Goal: Task Accomplishment & Management: Manage account settings

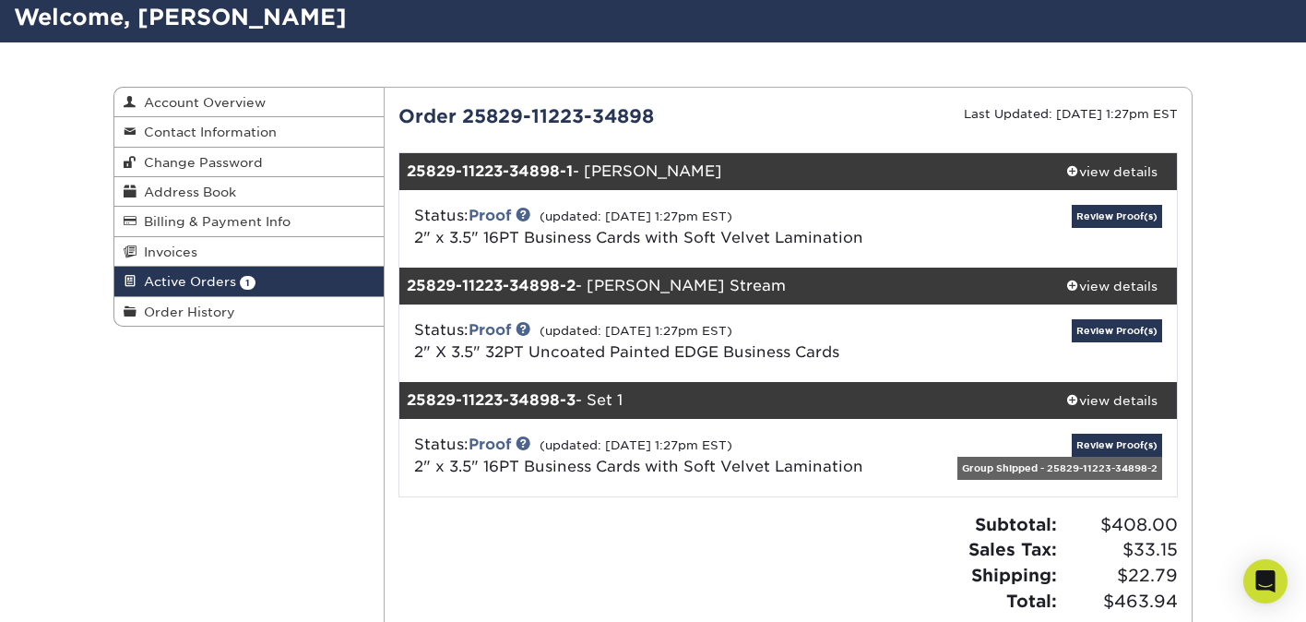
scroll to position [125, 0]
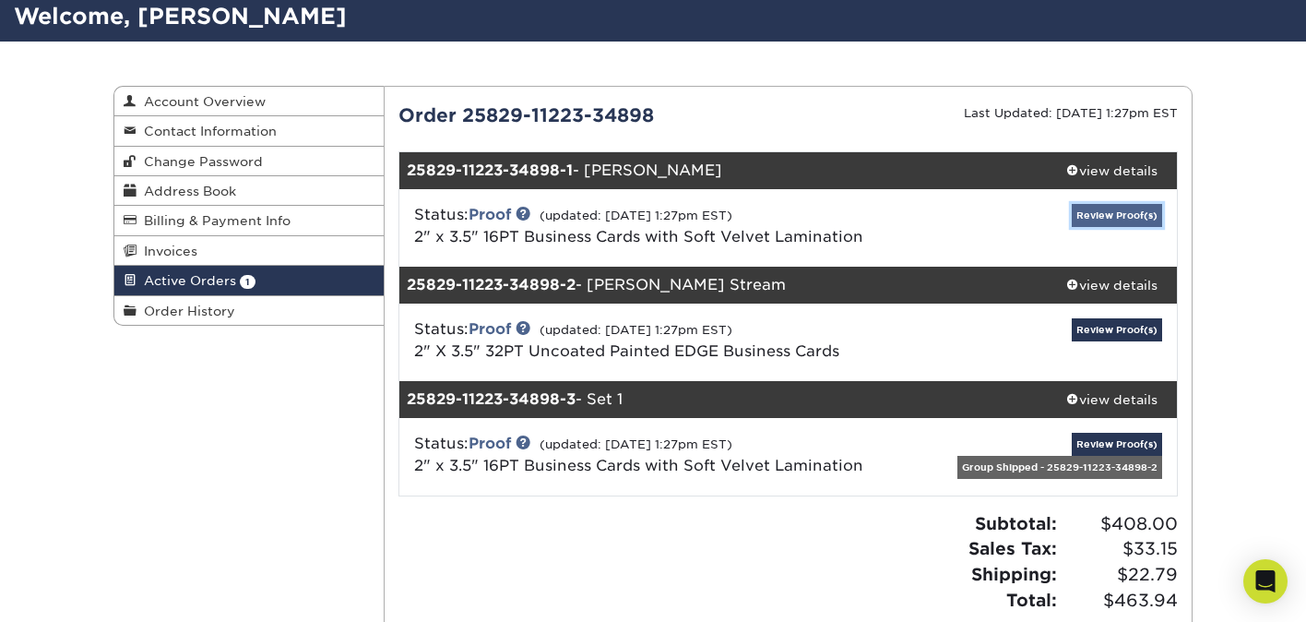
click at [1108, 217] on link "Review Proof(s)" at bounding box center [1117, 215] width 90 height 23
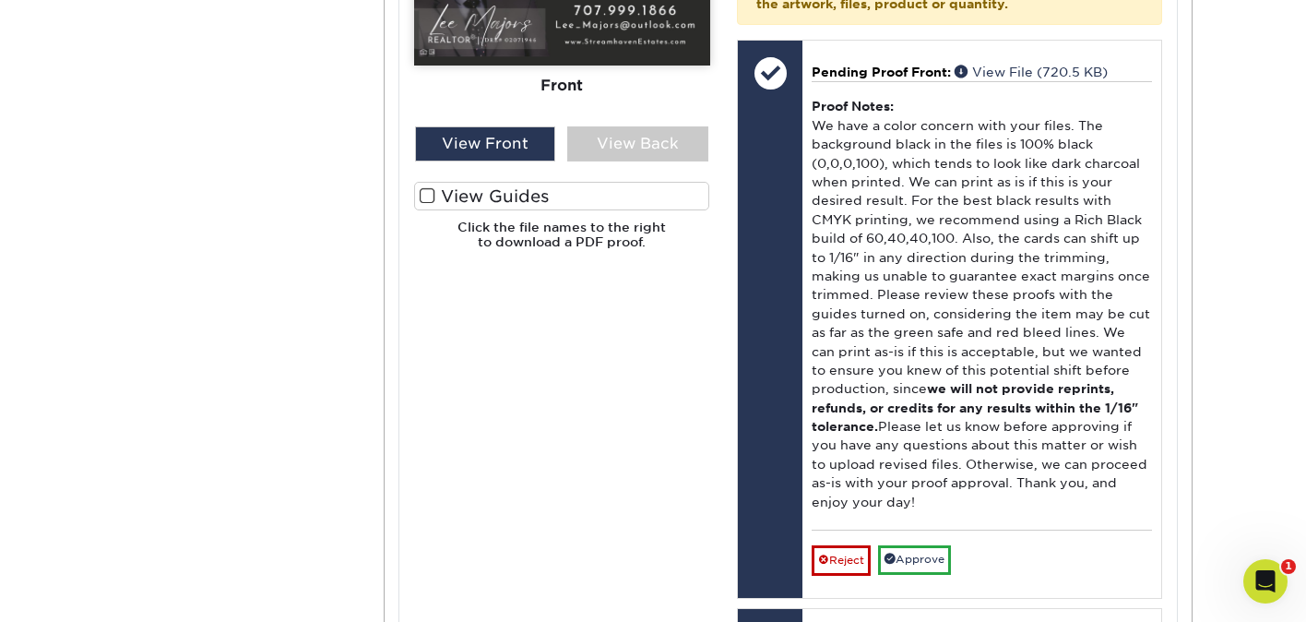
scroll to position [986, 0]
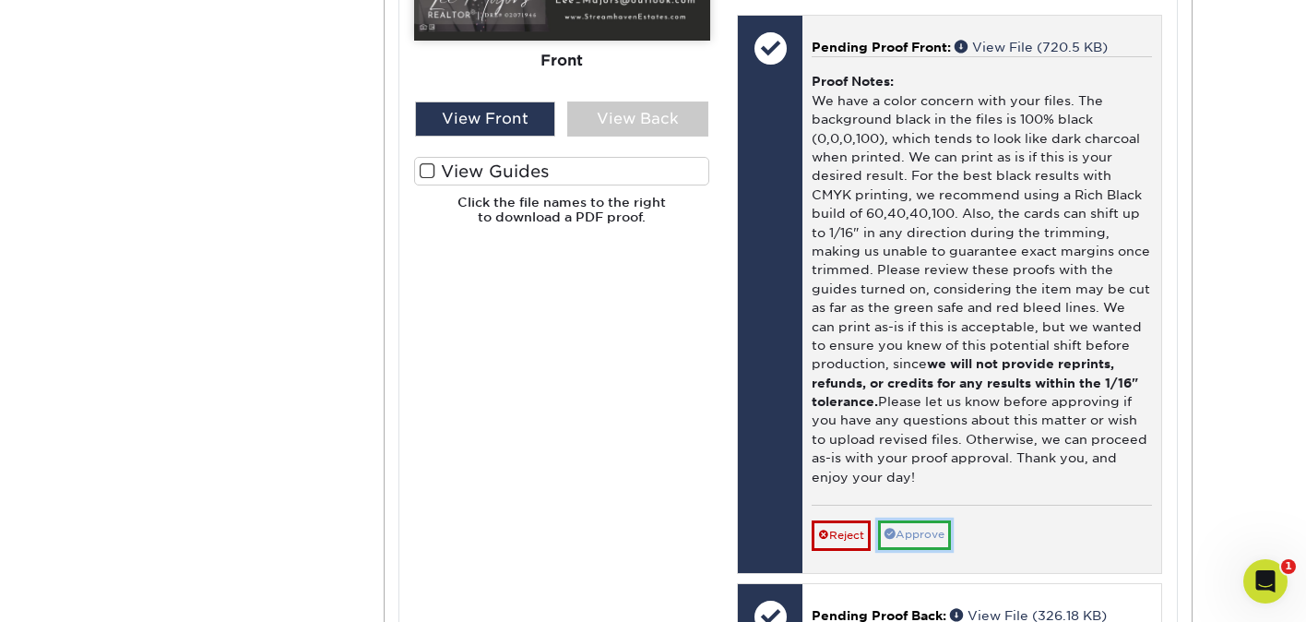
click at [932, 520] on link "Approve" at bounding box center [914, 534] width 73 height 29
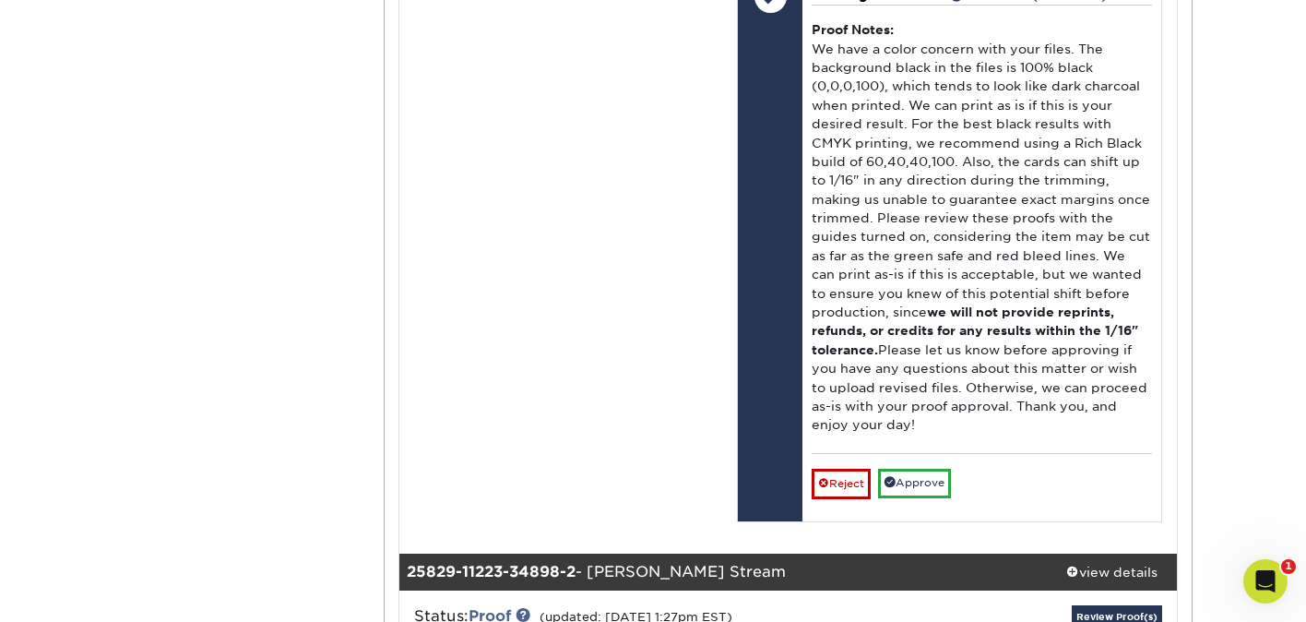
scroll to position [1607, 0]
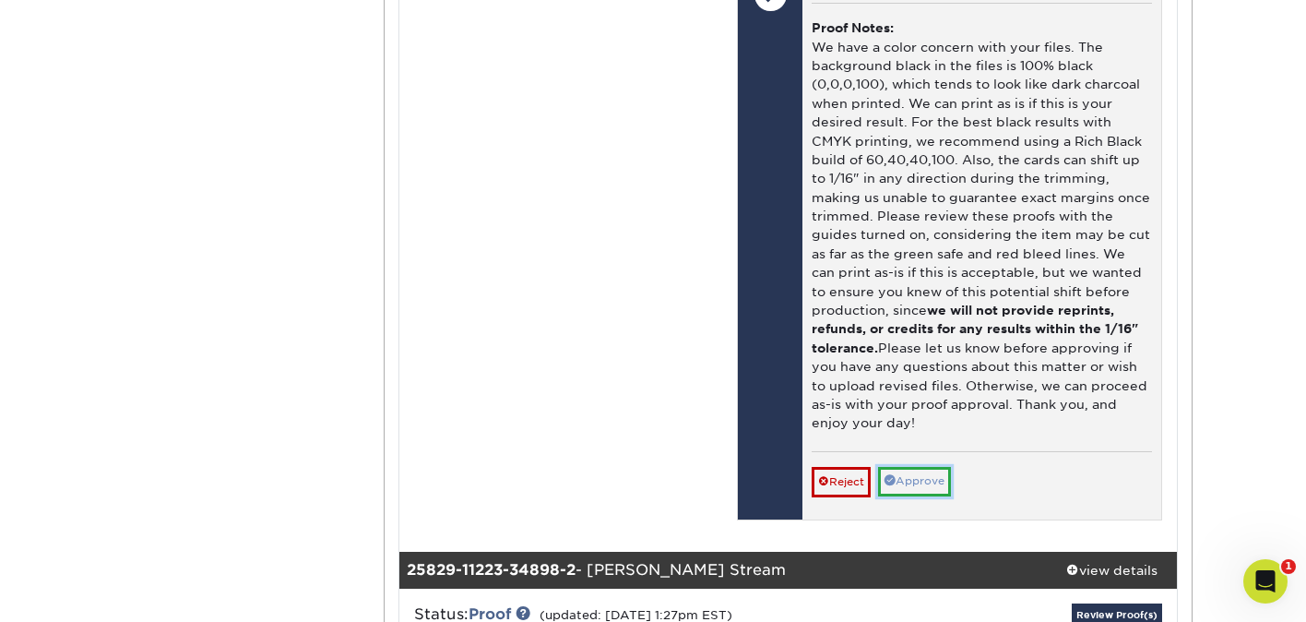
click at [925, 467] on link "Approve" at bounding box center [914, 481] width 73 height 29
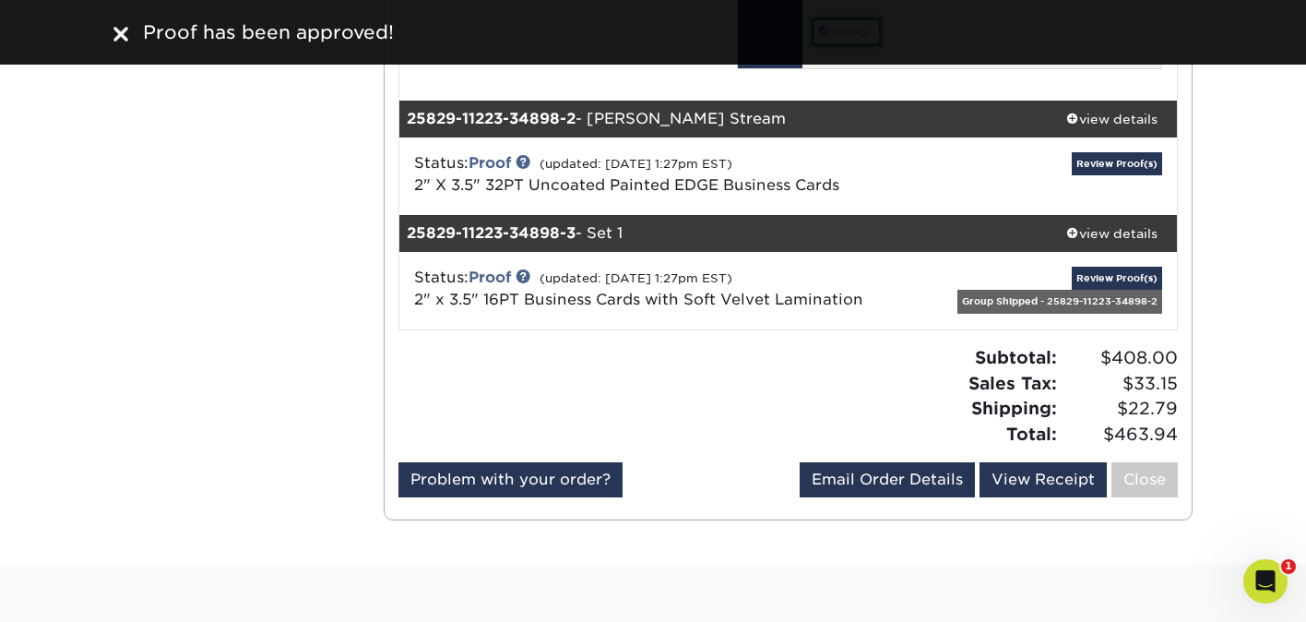
scroll to position [2033, 0]
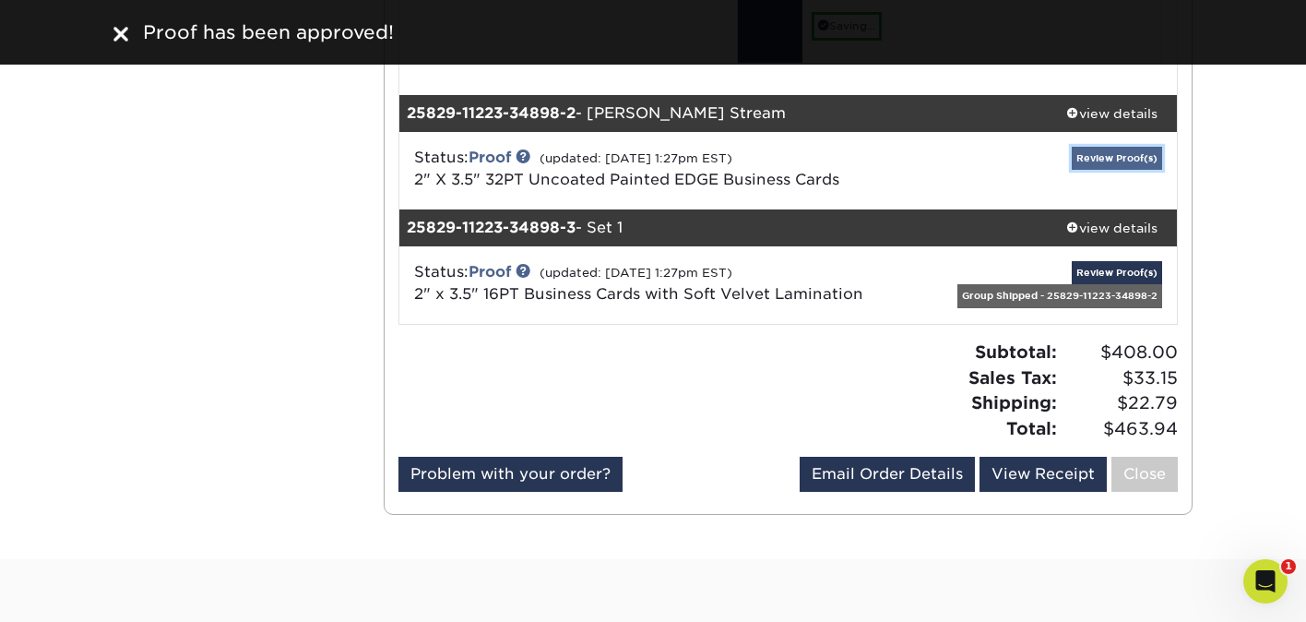
click at [1109, 147] on link "Review Proof(s)" at bounding box center [1117, 158] width 90 height 23
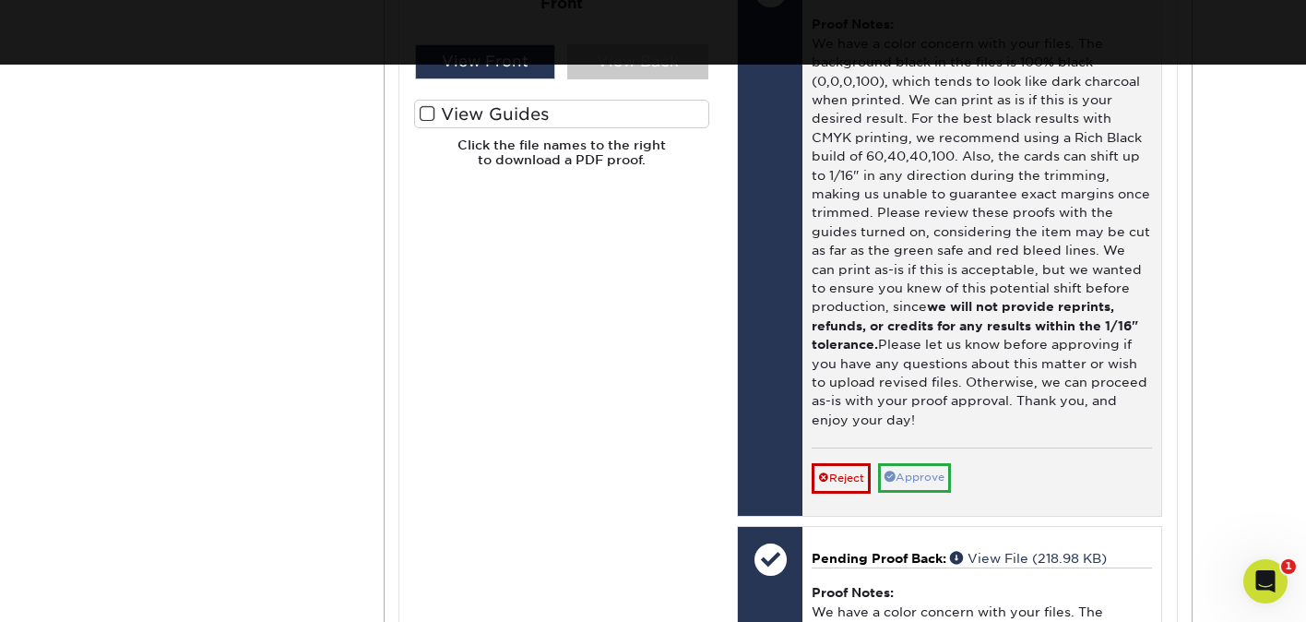
scroll to position [2867, 0]
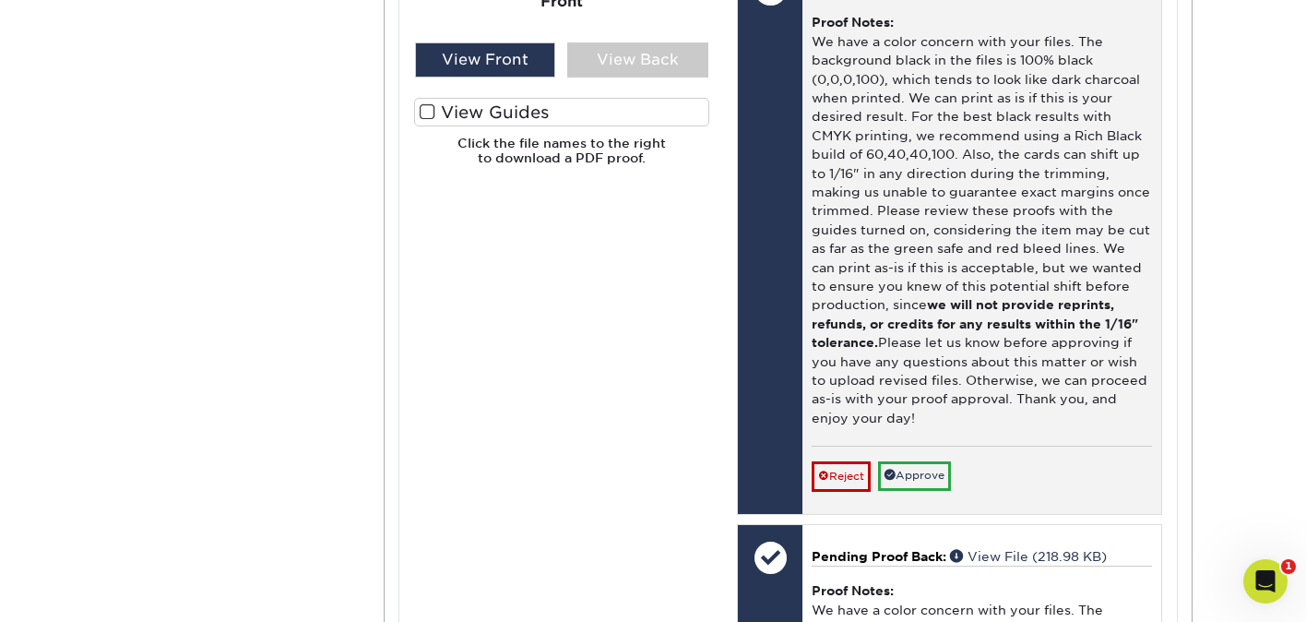
click at [933, 446] on div "Reject Approve Cancel Save We will contact you via email shortly. If you need t…" at bounding box center [982, 468] width 340 height 45
click at [918, 461] on link "Approve" at bounding box center [914, 475] width 73 height 29
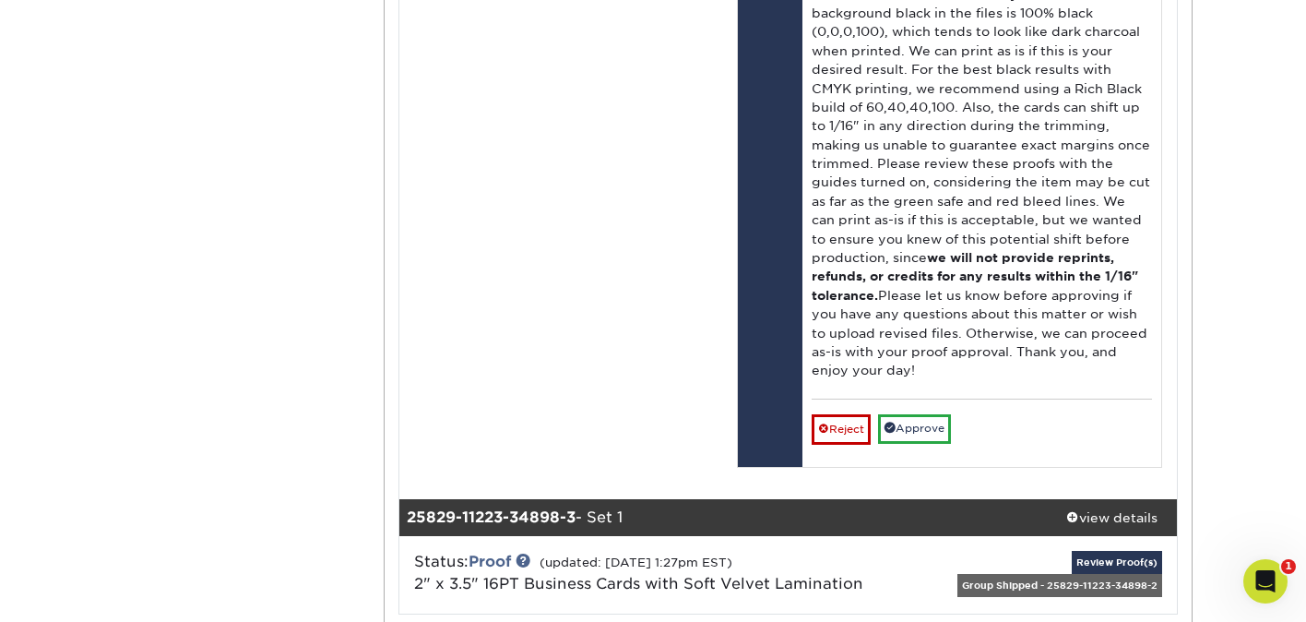
scroll to position [3490, 0]
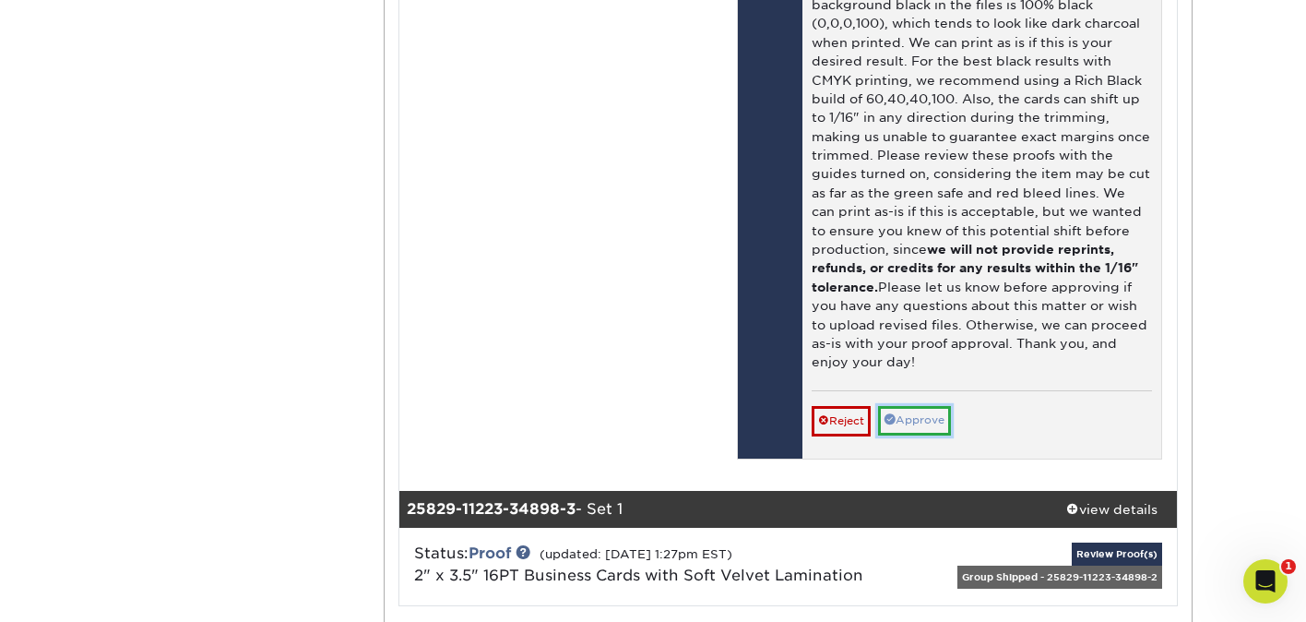
click at [918, 406] on link "Approve" at bounding box center [914, 420] width 73 height 29
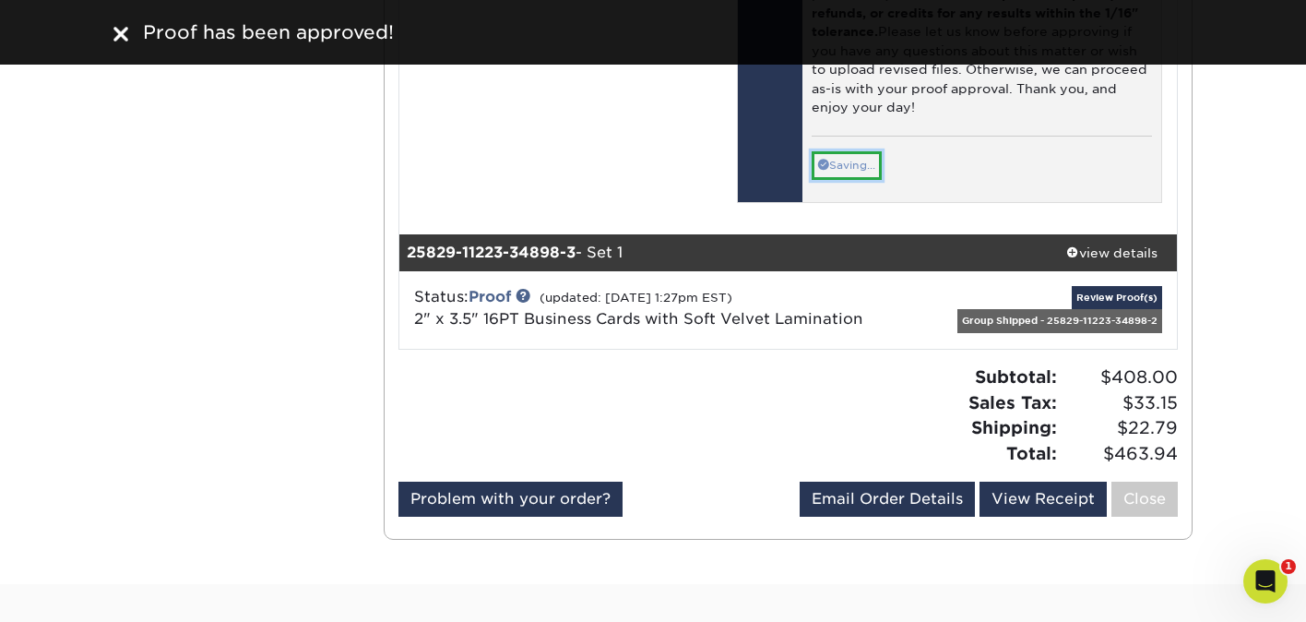
scroll to position [3717, 0]
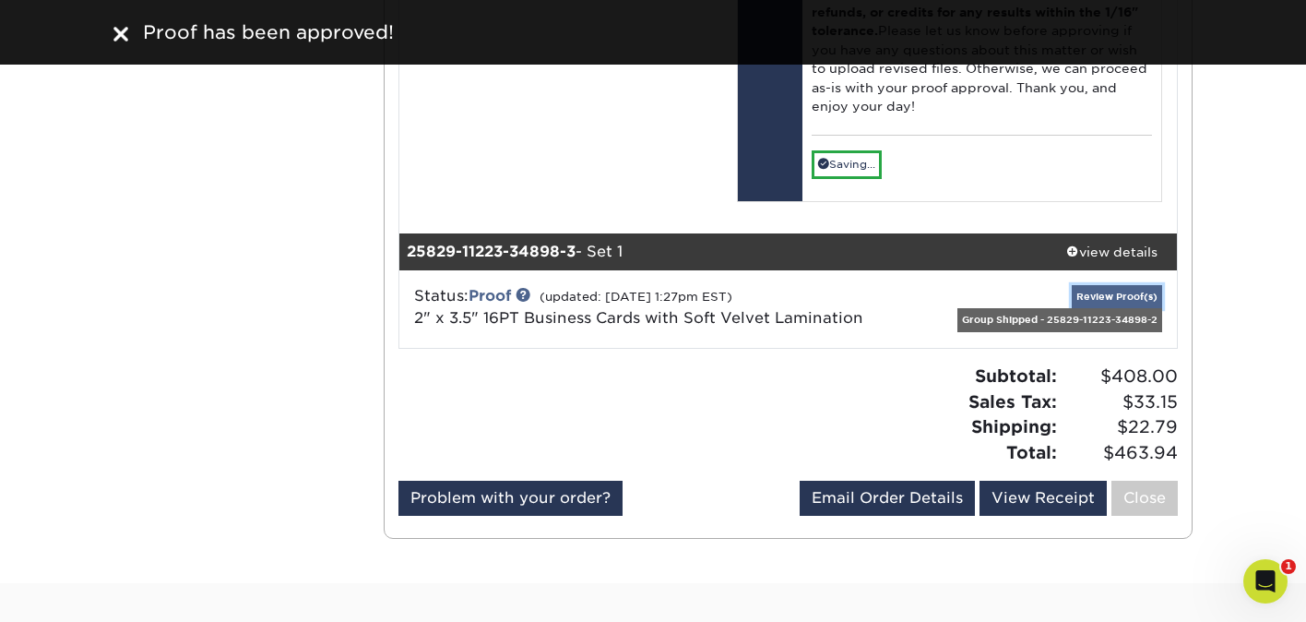
click at [1101, 285] on link "Review Proof(s)" at bounding box center [1117, 296] width 90 height 23
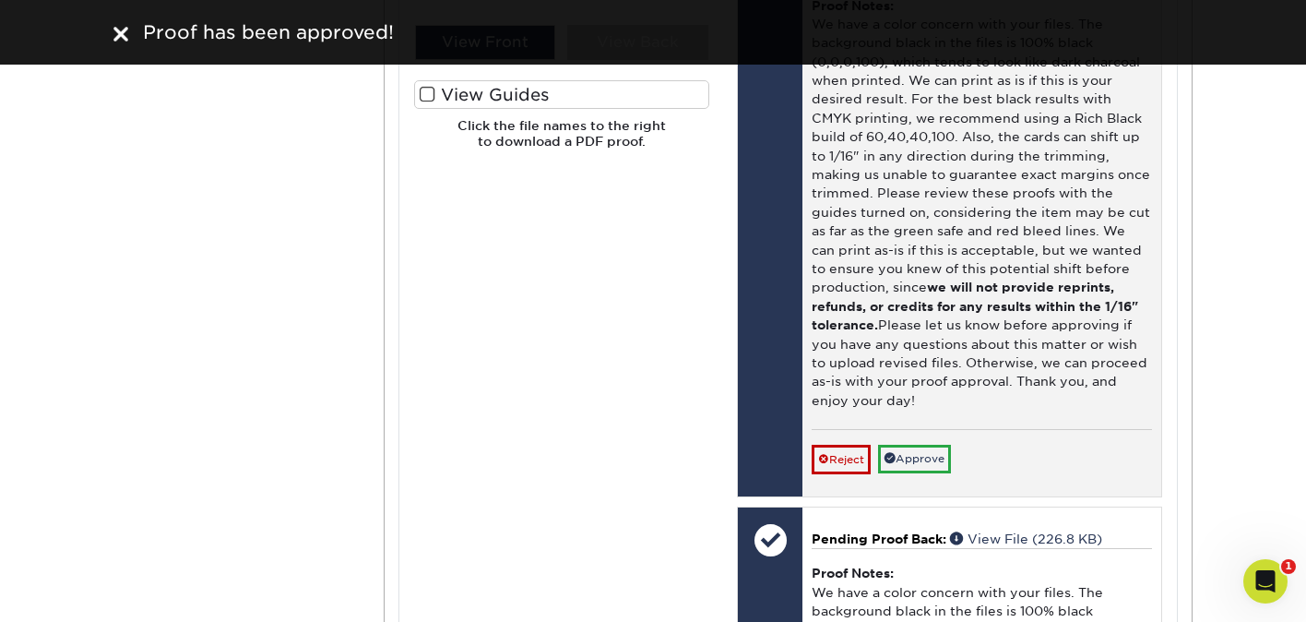
scroll to position [4673, 0]
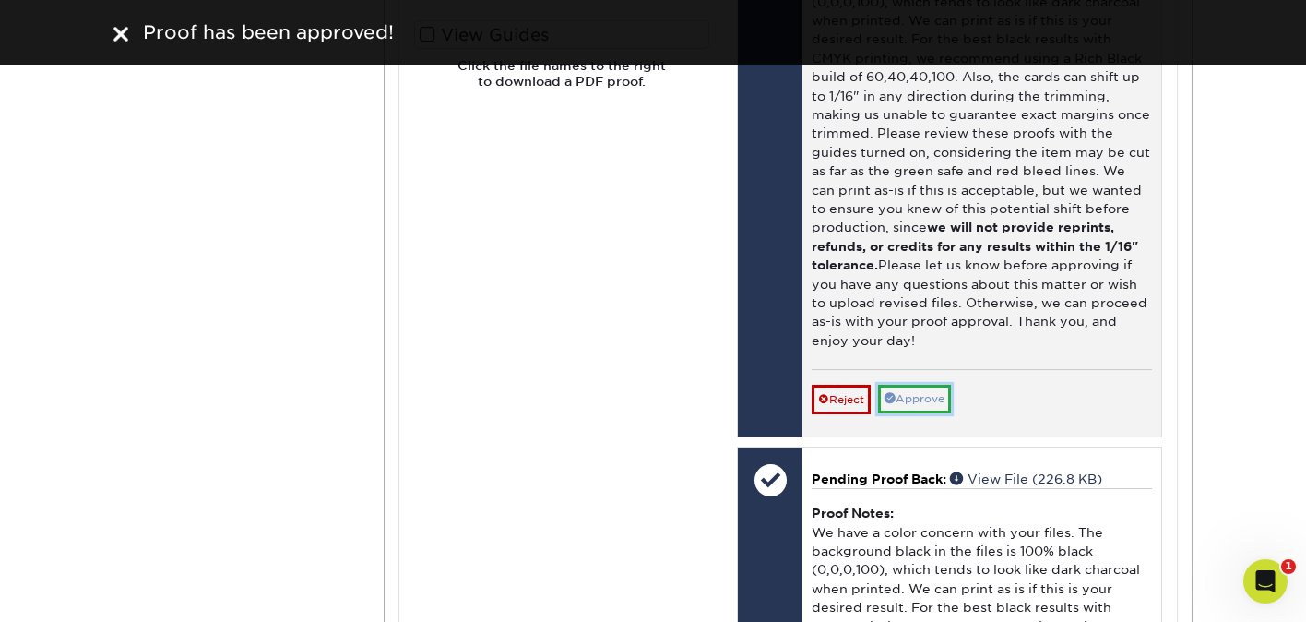
click at [934, 385] on link "Approve" at bounding box center [914, 399] width 73 height 29
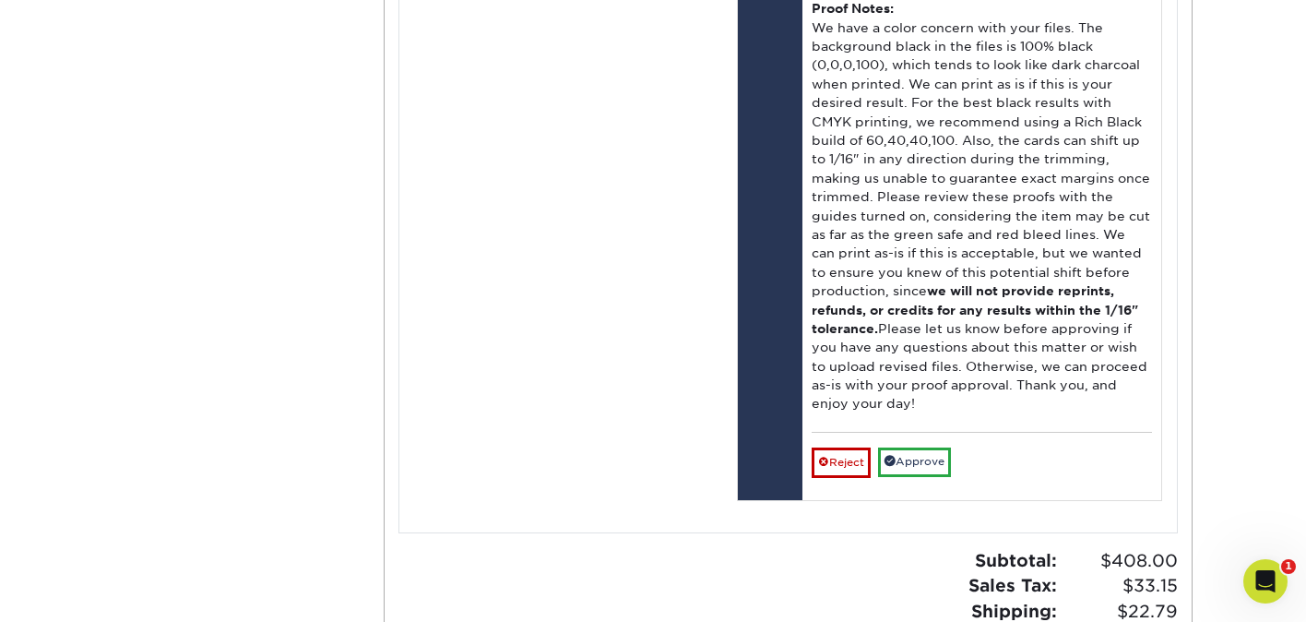
scroll to position [5182, 0]
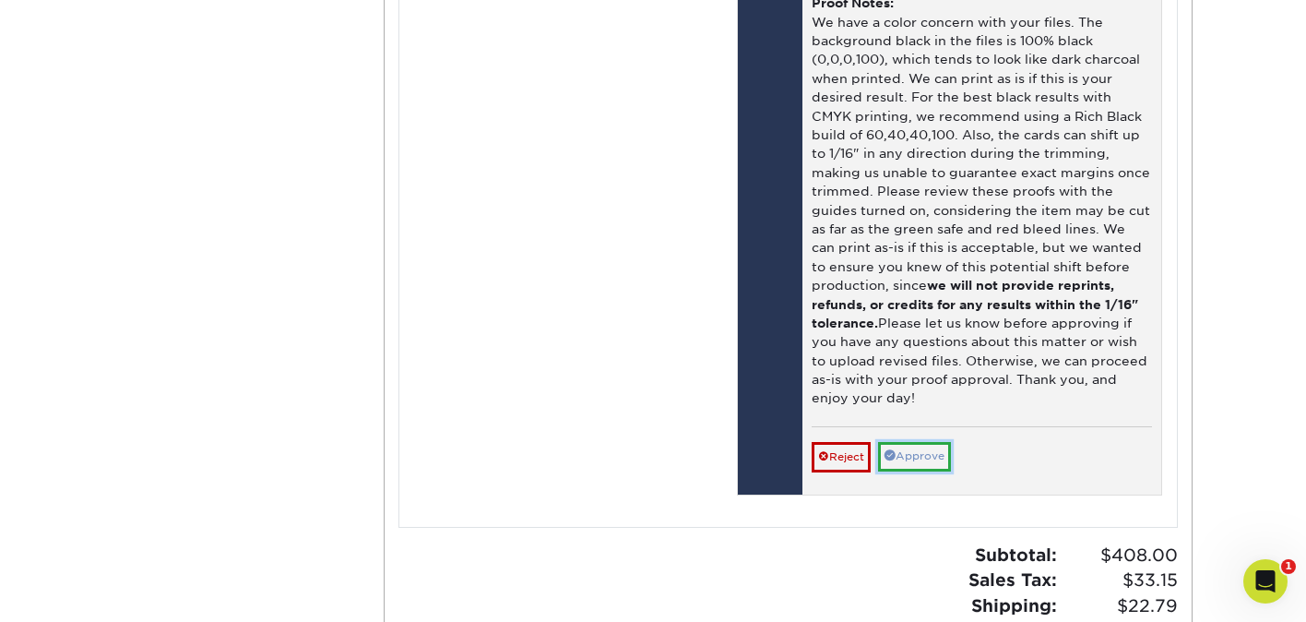
click at [923, 442] on link "Approve" at bounding box center [914, 456] width 73 height 29
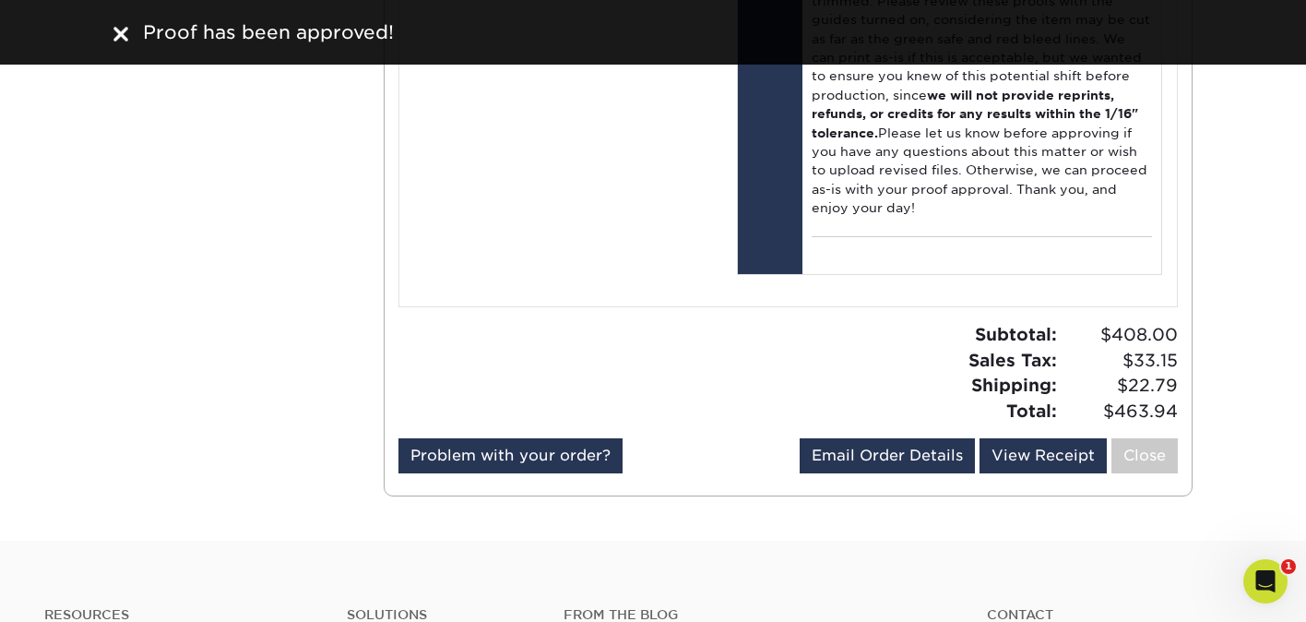
scroll to position [5347, 0]
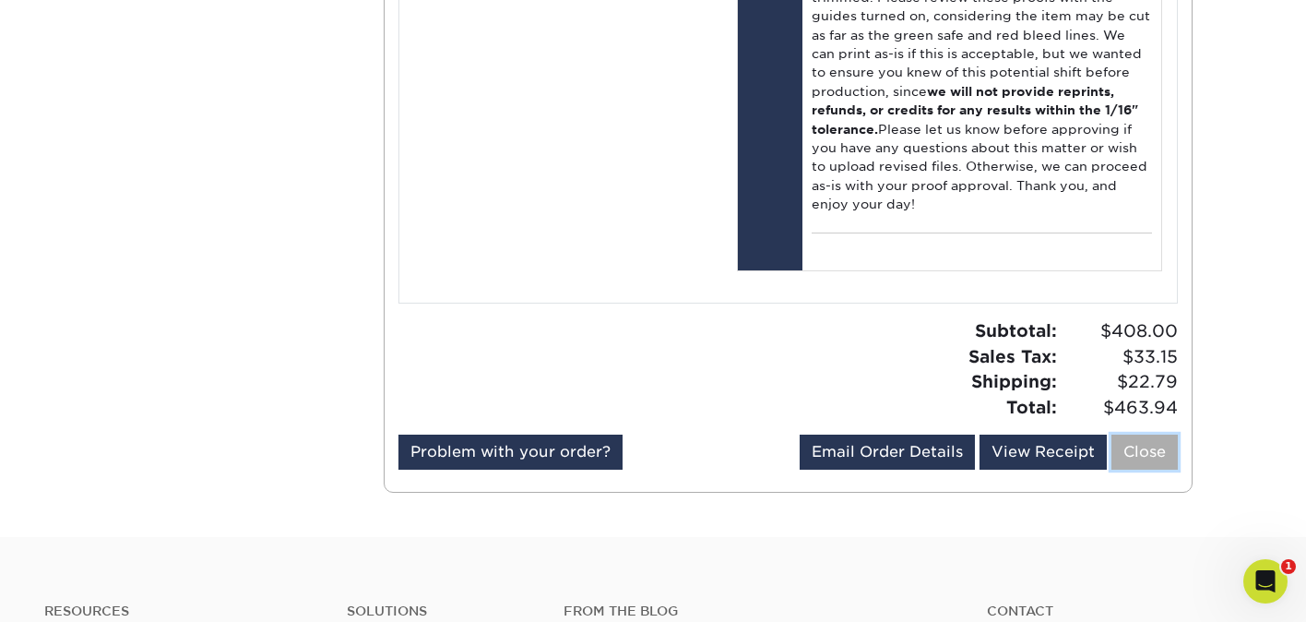
click at [1143, 435] on link "Close" at bounding box center [1145, 452] width 66 height 35
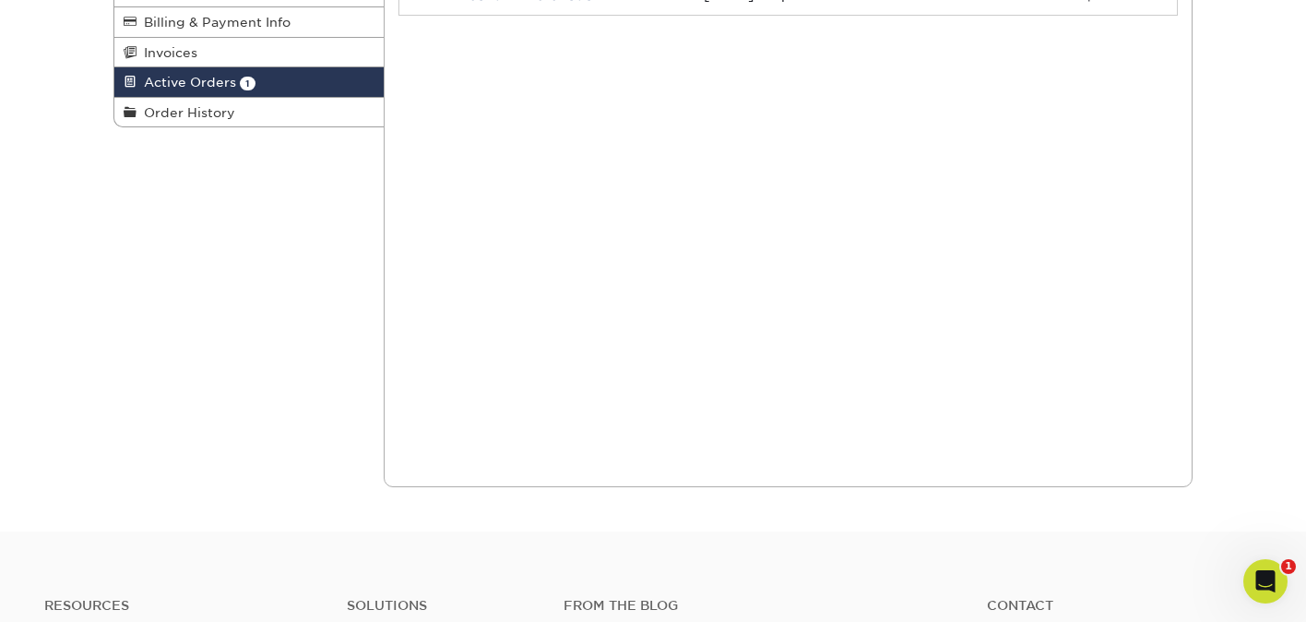
scroll to position [0, 0]
